Goal: Find specific page/section: Find specific page/section

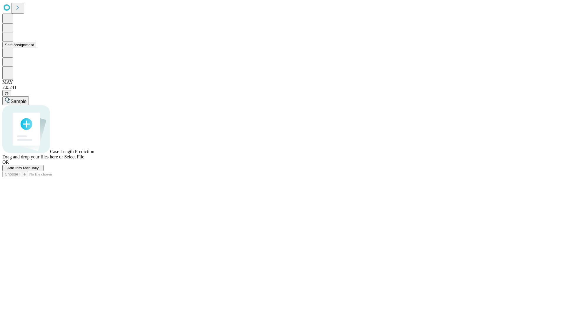
click at [36, 48] on button "Shift Assignment" at bounding box center [19, 45] width 34 height 6
